Goal: Transaction & Acquisition: Purchase product/service

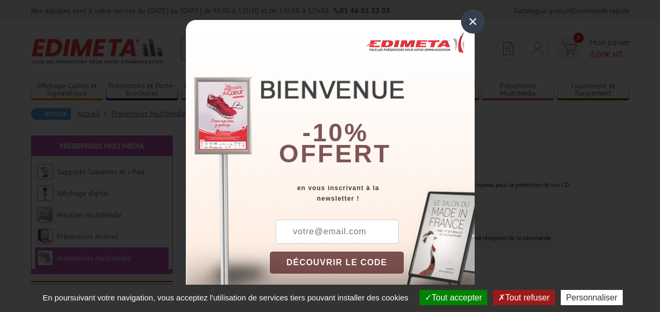
click at [469, 22] on div "×" at bounding box center [473, 21] width 24 height 24
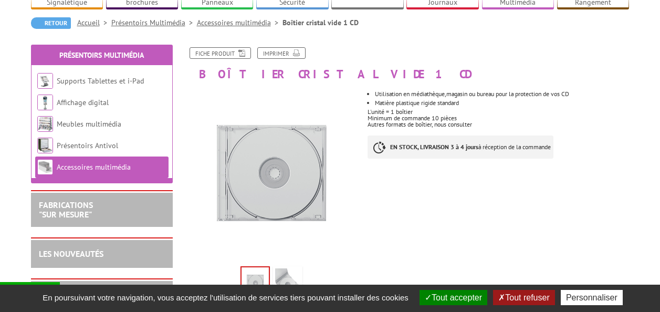
scroll to position [158, 0]
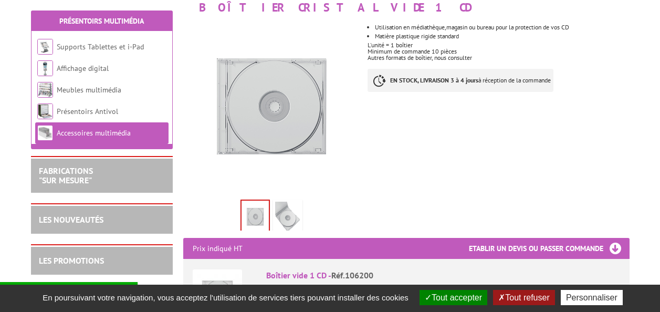
click at [289, 212] on img at bounding box center [287, 218] width 25 height 33
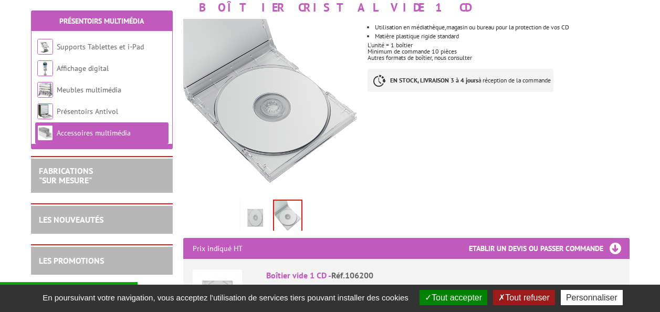
click at [245, 209] on img at bounding box center [255, 218] width 25 height 33
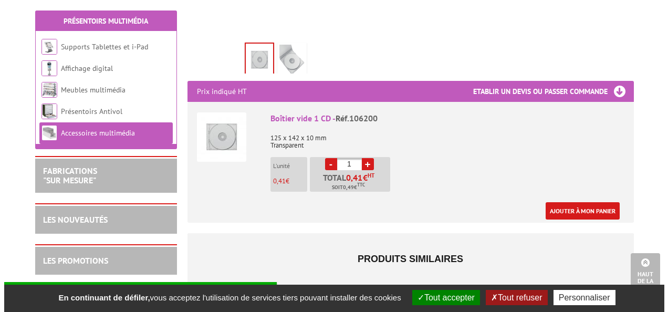
scroll to position [315, 0]
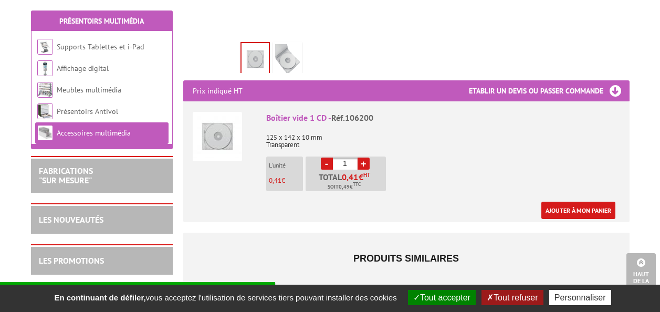
click at [363, 162] on link "+" at bounding box center [364, 164] width 12 height 12
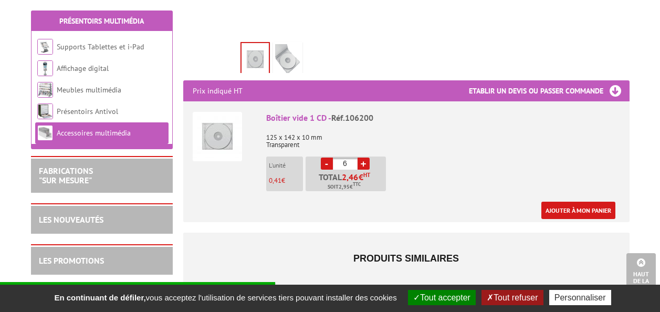
click at [363, 162] on link "+" at bounding box center [364, 164] width 12 height 12
click at [364, 162] on link "+" at bounding box center [364, 164] width 12 height 12
type input "10"
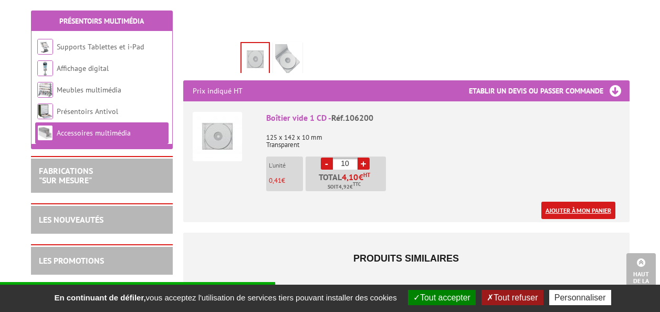
click at [571, 204] on link "Ajouter à mon panier" at bounding box center [578, 210] width 74 height 17
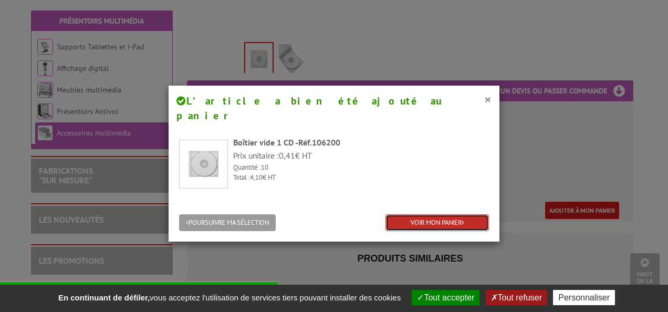
click at [418, 214] on link "VOIR MON PANIER" at bounding box center [436, 222] width 103 height 17
